Goal: Task Accomplishment & Management: Manage account settings

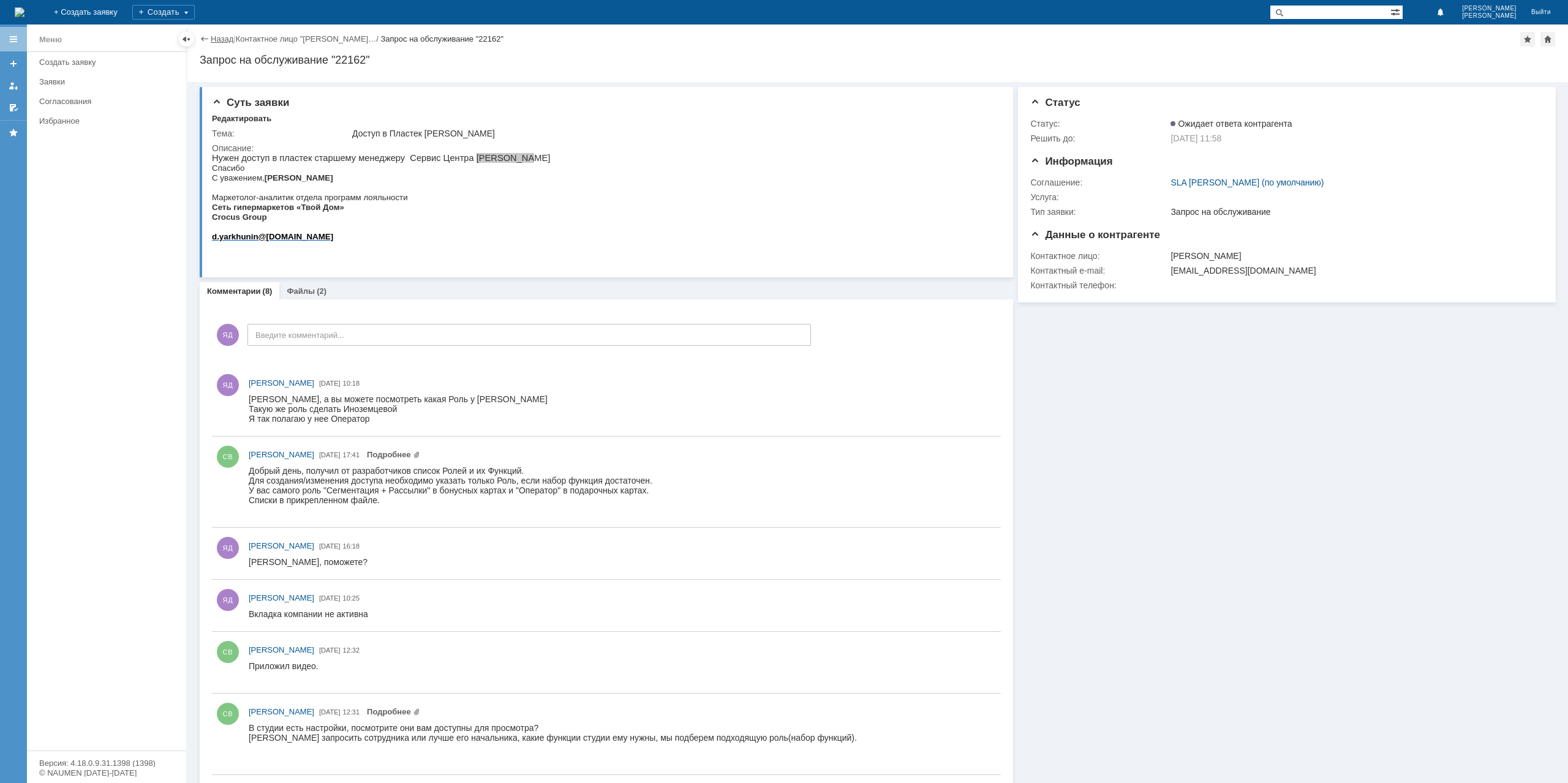
click at [218, 42] on link "Назад" at bounding box center [222, 39] width 23 height 9
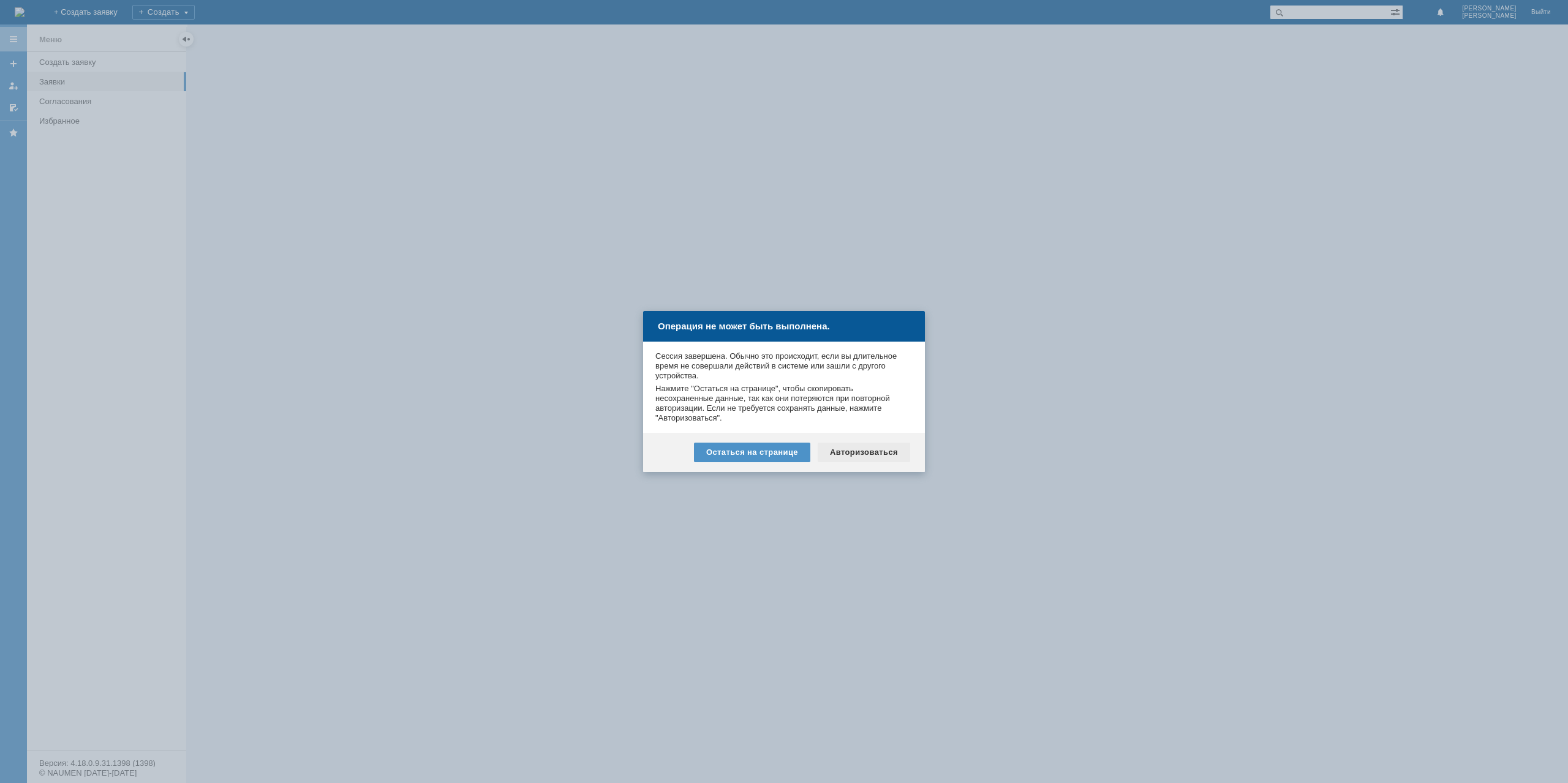
click at [869, 453] on div "Авторизоваться" at bounding box center [864, 453] width 93 height 20
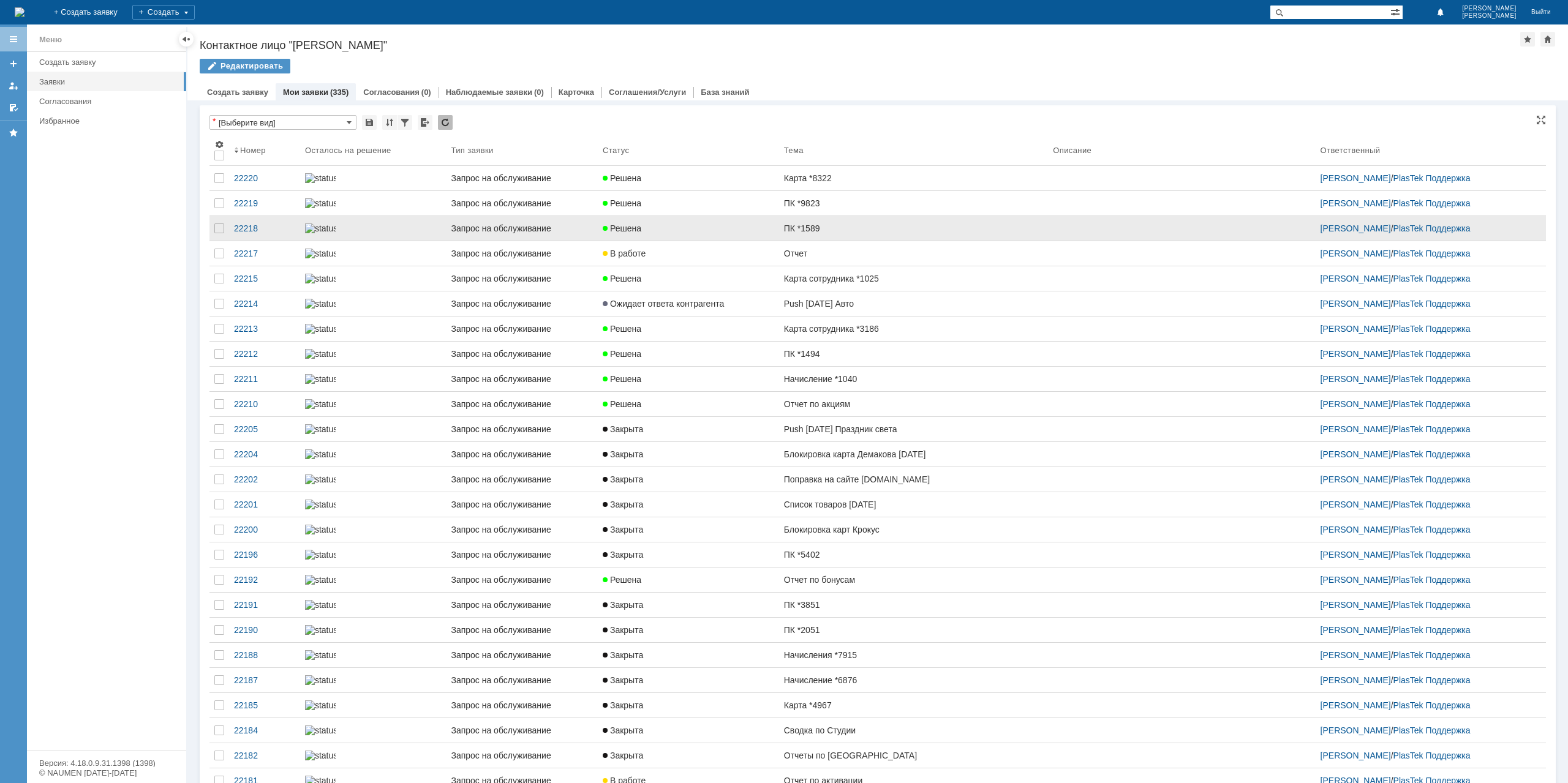
click at [768, 241] on link "Решена" at bounding box center [688, 228] width 181 height 25
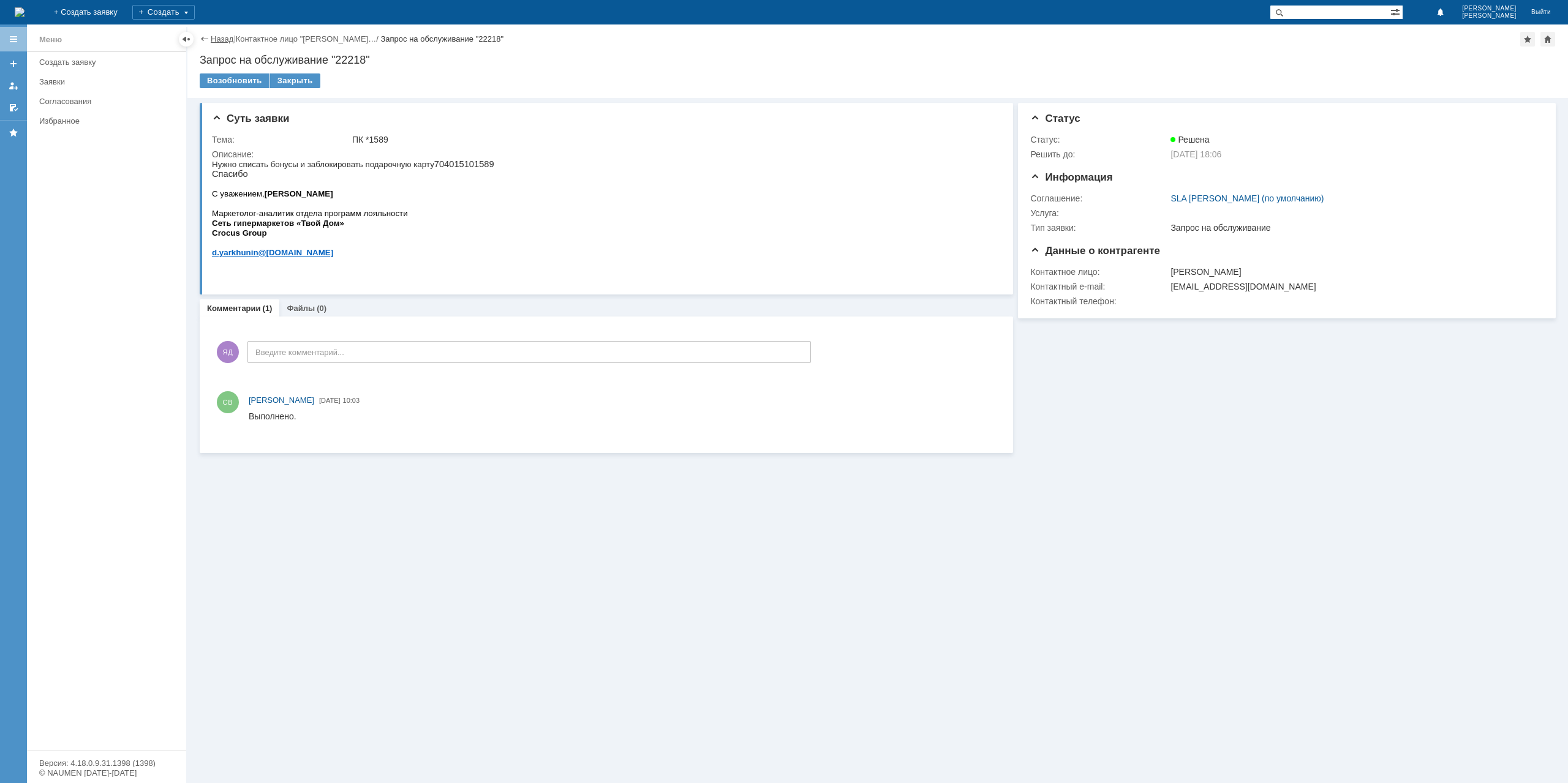
click at [220, 32] on div "Назад | Контактное лицо "[PERSON_NAME]… / Запрос на обслуживание "22218" Запрос…" at bounding box center [878, 61] width 1381 height 74
click at [218, 35] on link "Назад" at bounding box center [222, 39] width 23 height 9
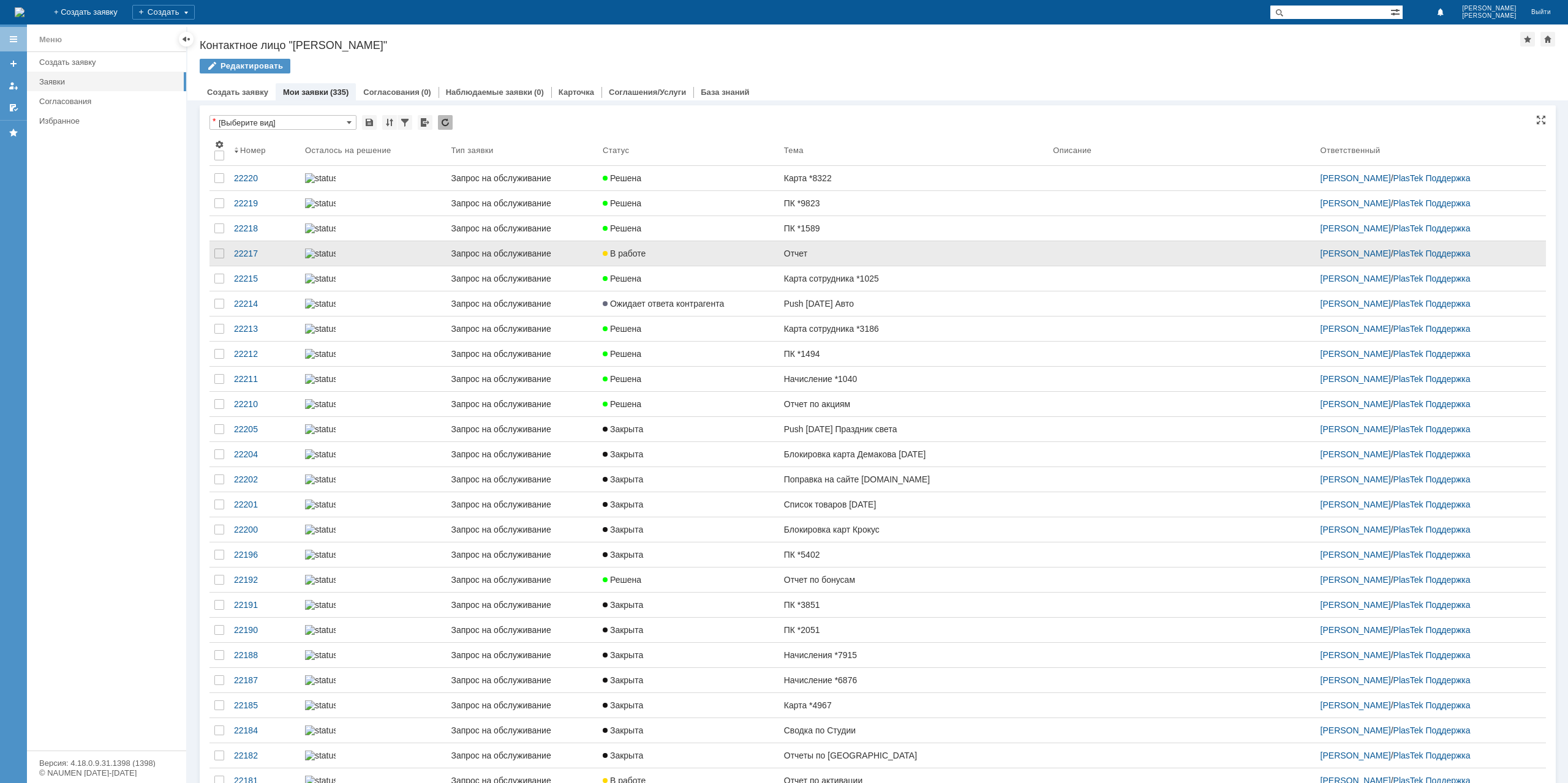
click at [814, 258] on div "Отчет" at bounding box center [913, 253] width 259 height 10
